Goal: Find specific page/section: Find specific page/section

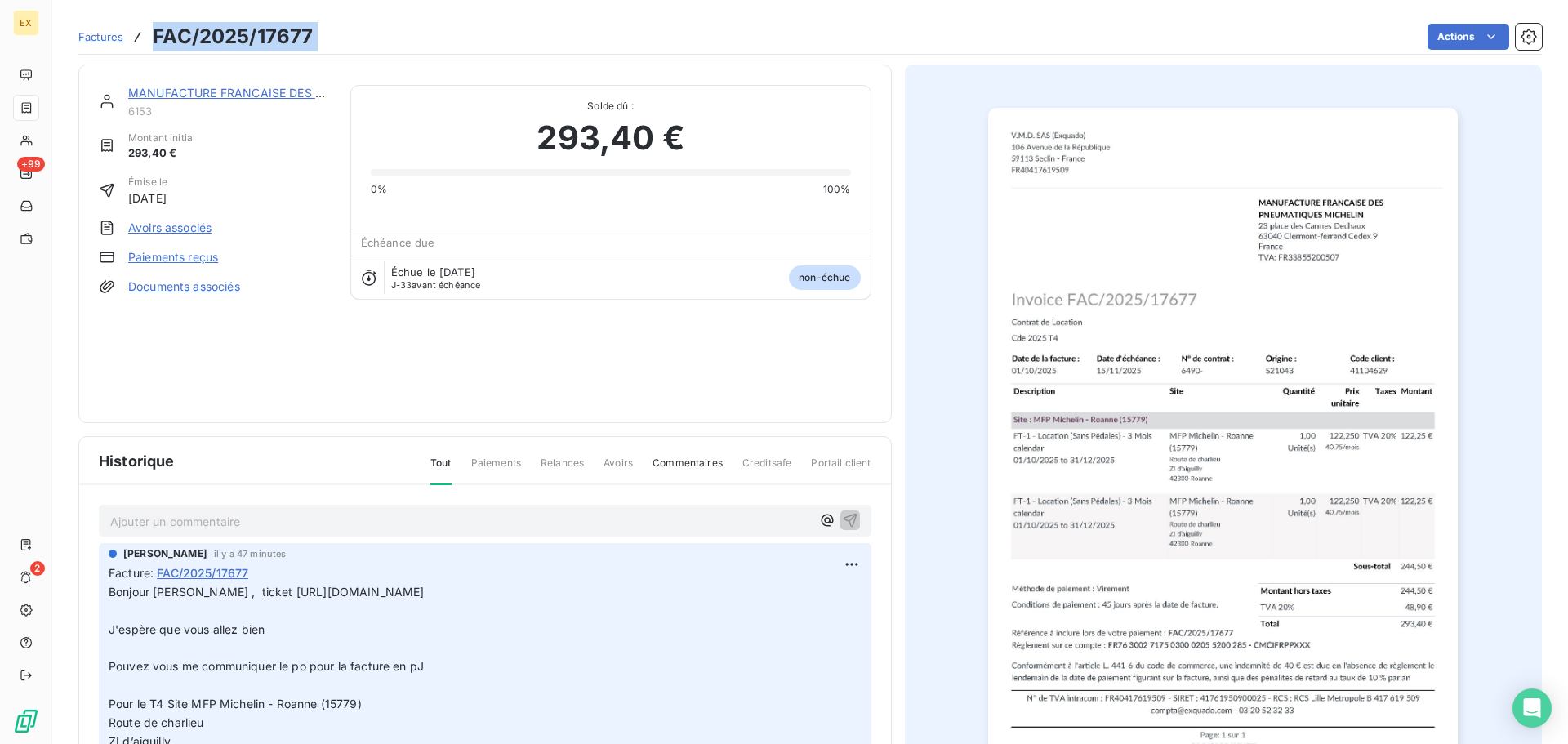
scroll to position [83, 0]
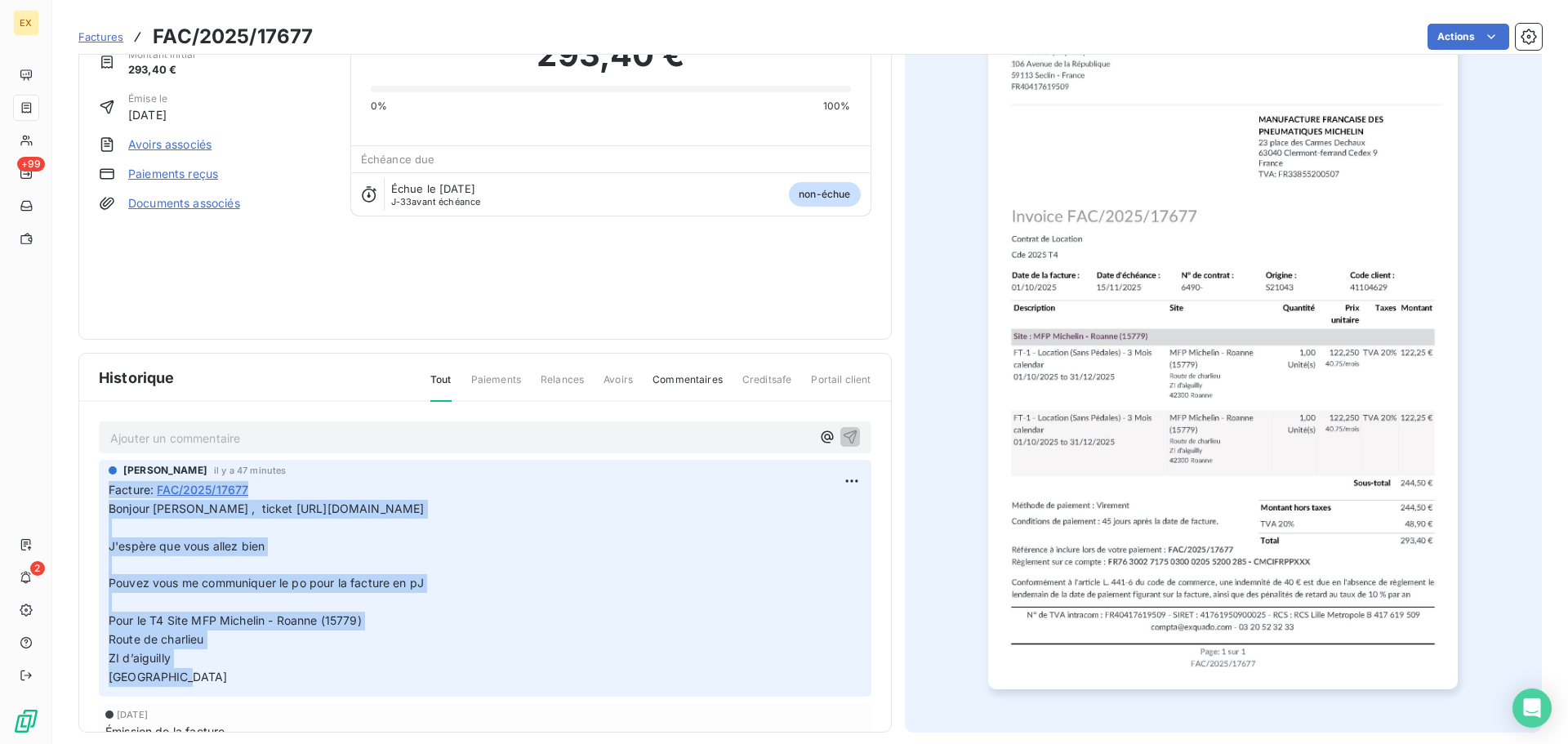
drag, startPoint x: 222, startPoint y: 678, endPoint x: 108, endPoint y: 489, distance: 220.7
click at [108, 489] on div "[PERSON_NAME] il y a 47 minutes Facture : FAC/2025/17677 Bonjour [PERSON_NAME] …" at bounding box center [486, 578] width 773 height 237
copy span "Facture : FAC/2025/17677 Bonjour [PERSON_NAME] , ticket [URL][DOMAIN_NAME] ﻿ J'…"
click at [106, 40] on span "Factures" at bounding box center [100, 36] width 45 height 13
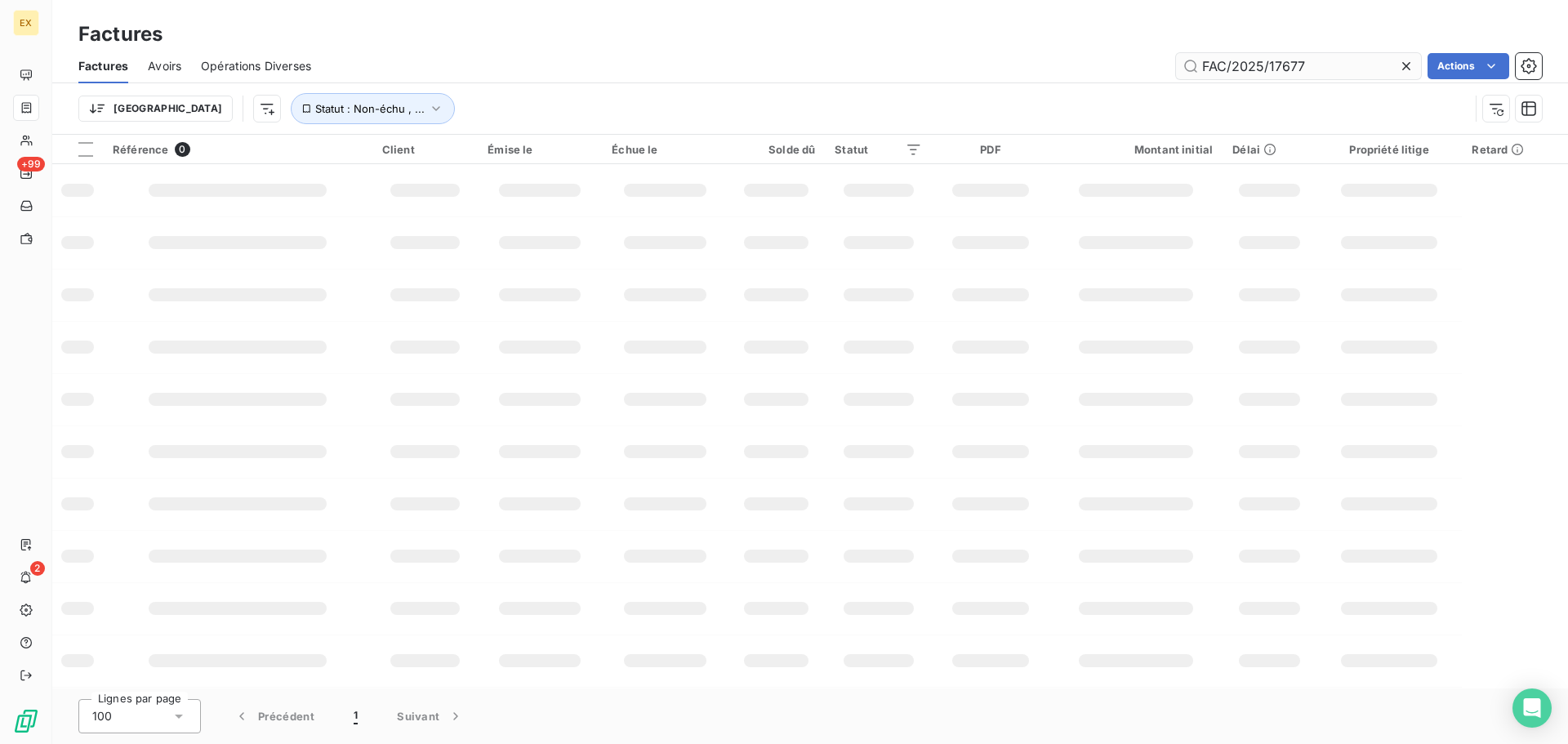
click at [1348, 65] on input "FAC/2025/17677" at bounding box center [1298, 66] width 245 height 26
type input "FAC/2025/17680"
click at [1326, 61] on input "FAC/2025/17680" at bounding box center [1298, 66] width 245 height 26
click at [1203, 61] on input "FAC/2025/17680" at bounding box center [1298, 66] width 245 height 26
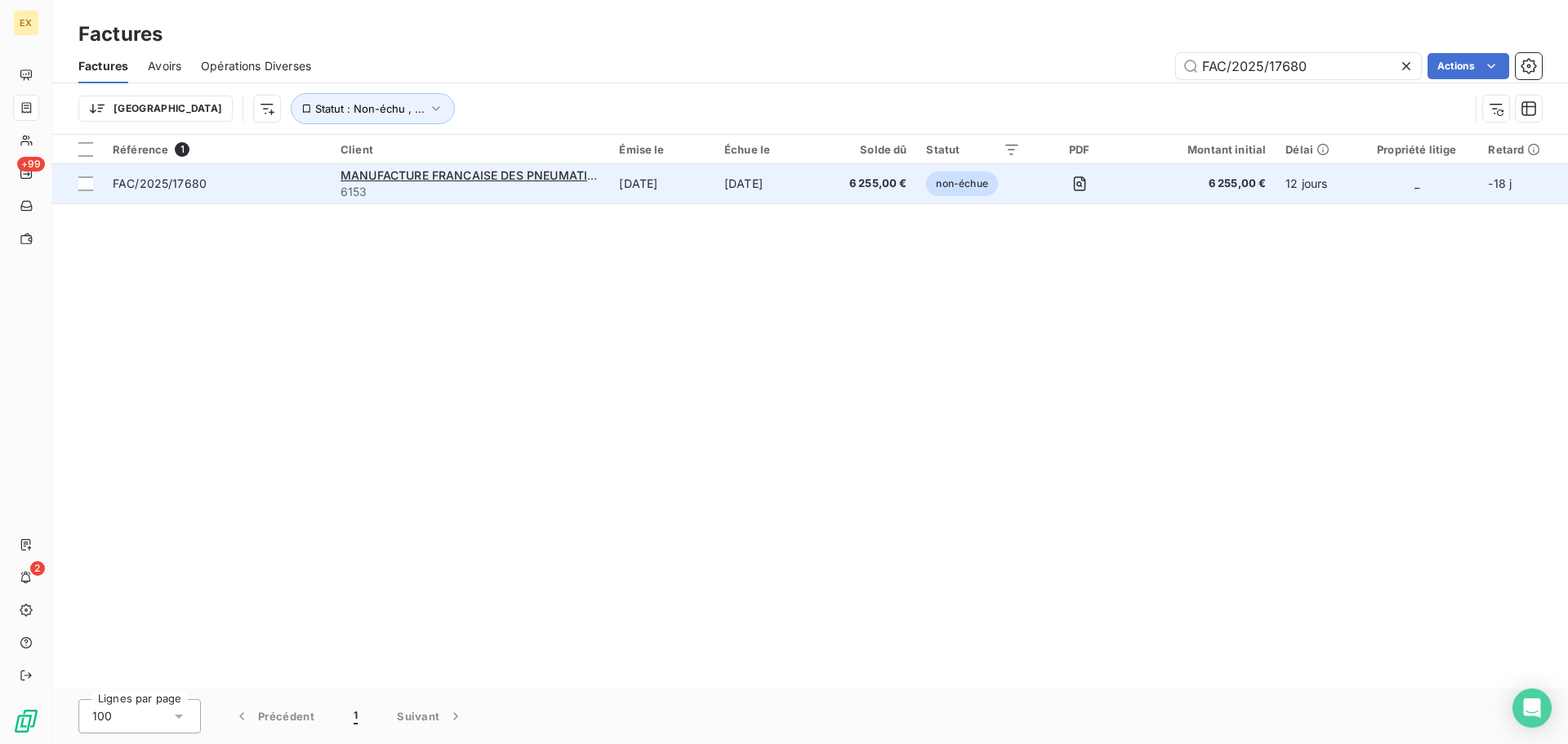
click at [284, 180] on span "FAC/2025/17680" at bounding box center [216, 184] width 208 height 17
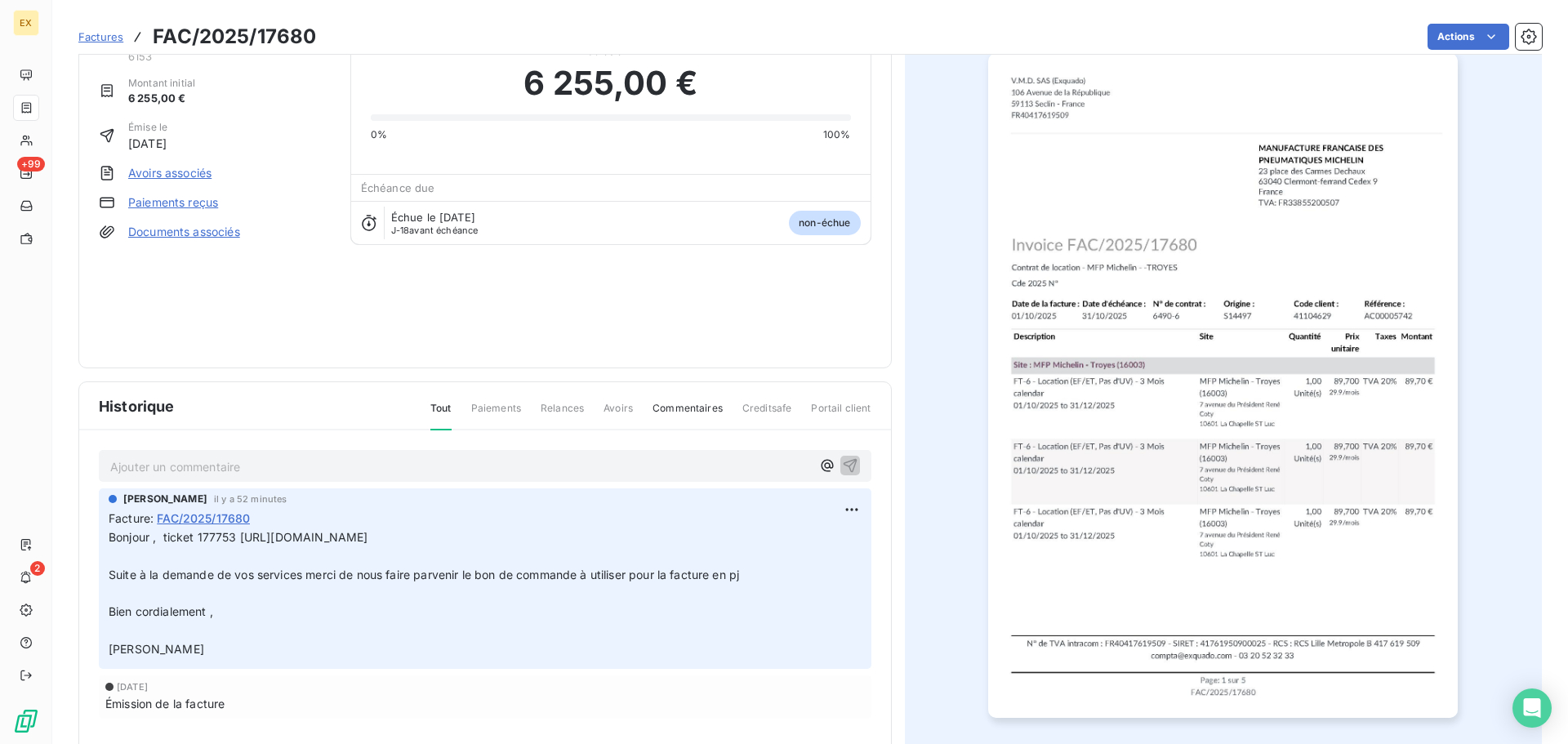
scroll to position [84, 0]
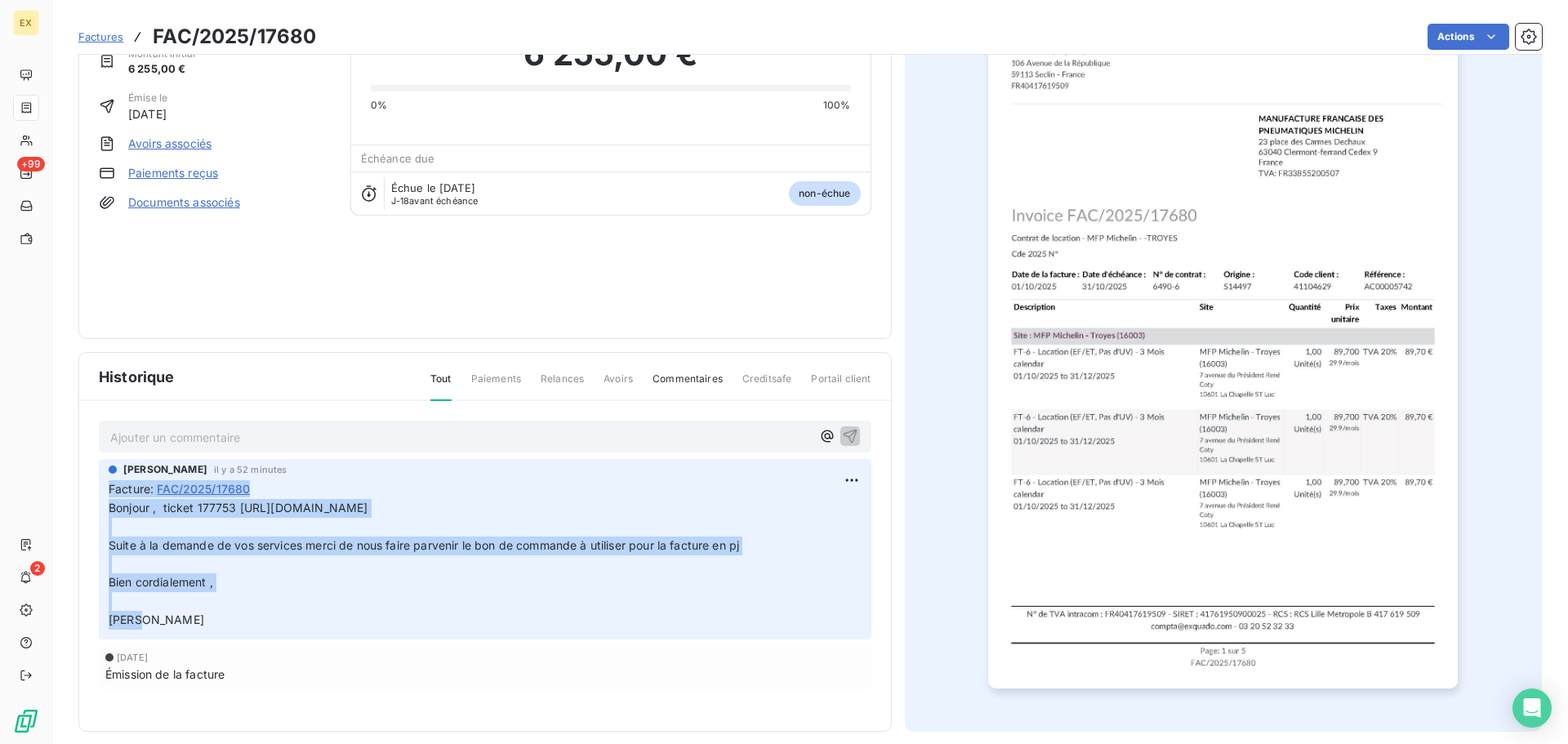
drag, startPoint x: 167, startPoint y: 618, endPoint x: 102, endPoint y: 481, distance: 151.6
click at [102, 481] on div "[PERSON_NAME] il y a 52 minutes Facture : FAC/2025/17680 Bonjour , ticket 17775…" at bounding box center [486, 549] width 773 height 180
copy span "Facture : FAC/2025/17680 Bonjour , ticket 177753 [URL][DOMAIN_NAME] ﻿ Suite à l…"
